Goal: Navigation & Orientation: Find specific page/section

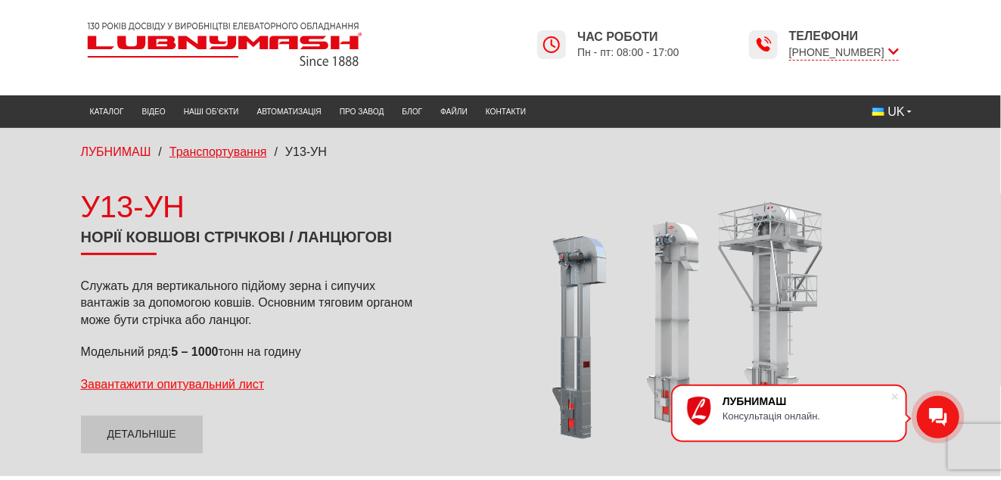
click at [243, 148] on span "Транспортування" at bounding box center [218, 151] width 98 height 13
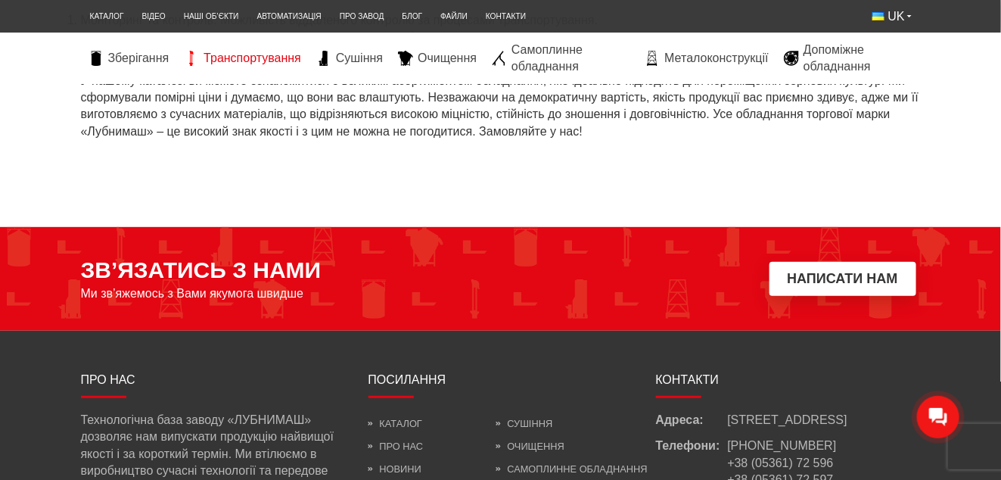
scroll to position [2322, 0]
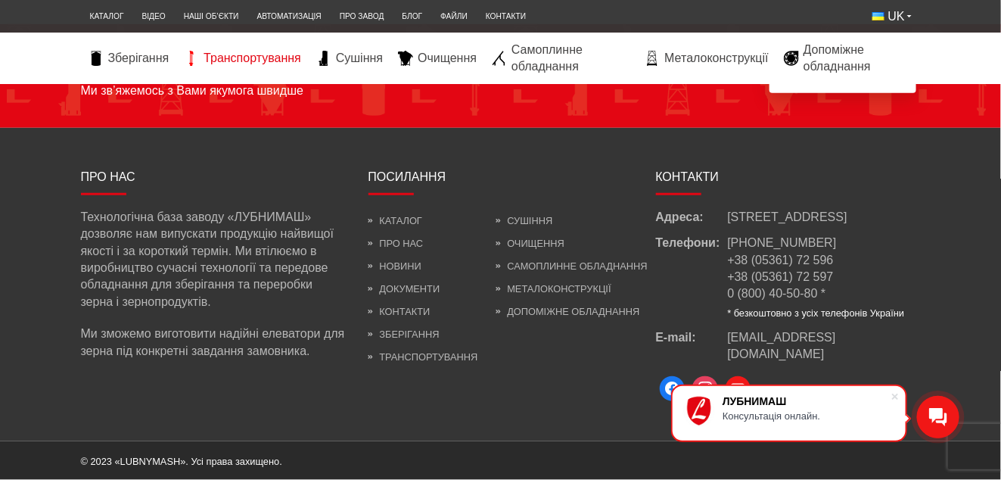
click at [404, 281] on li "Документи" at bounding box center [424, 288] width 110 height 23
click at [404, 286] on link "Документи" at bounding box center [405, 288] width 72 height 11
click at [533, 307] on link "Допоміжне обладнання" at bounding box center [568, 311] width 144 height 11
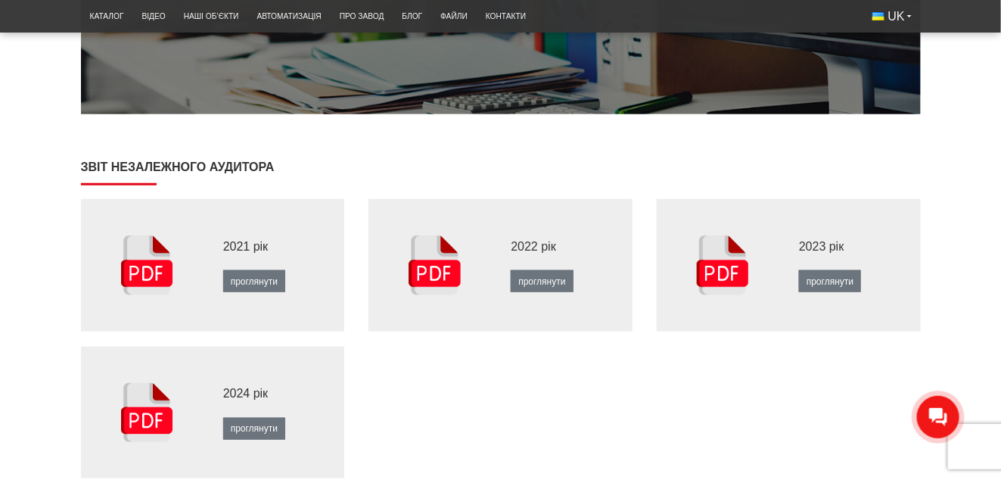
scroll to position [303, 0]
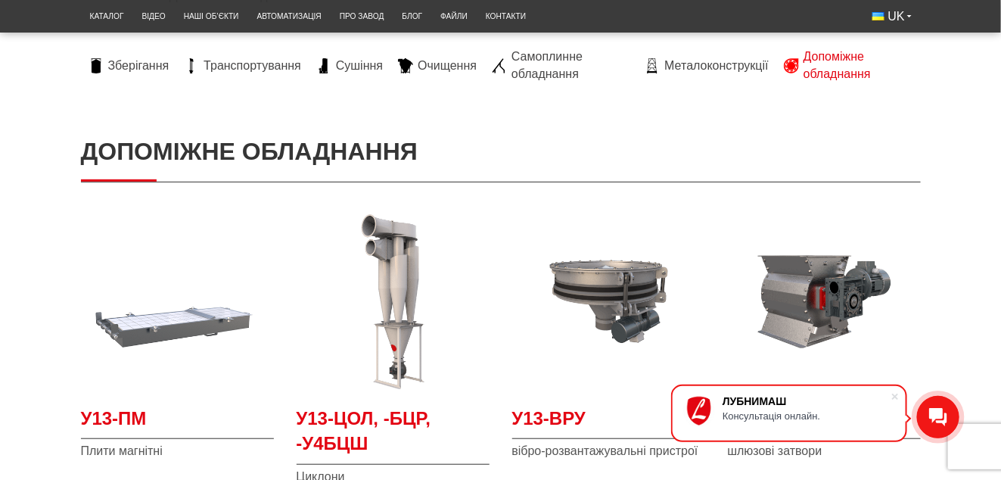
scroll to position [76, 0]
